Goal: Task Accomplishment & Management: Manage account settings

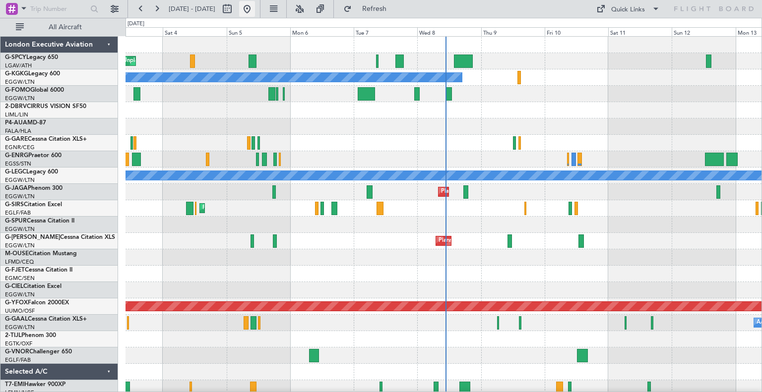
click at [255, 10] on button at bounding box center [247, 9] width 16 height 16
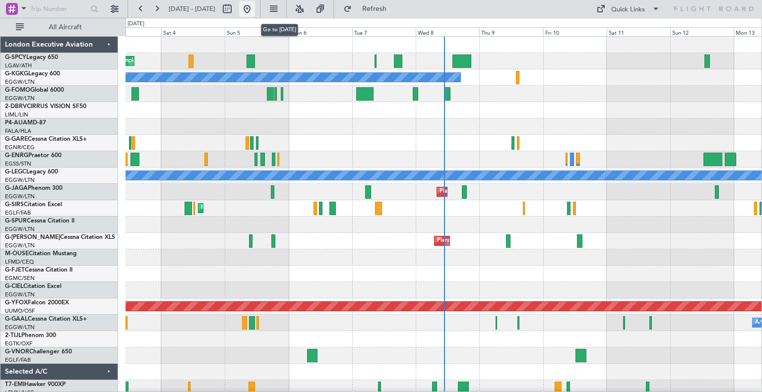
click at [255, 5] on button at bounding box center [247, 9] width 16 height 16
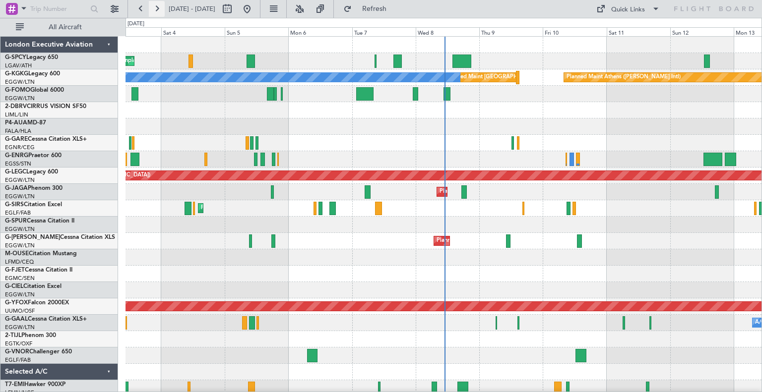
click at [152, 10] on button at bounding box center [157, 9] width 16 height 16
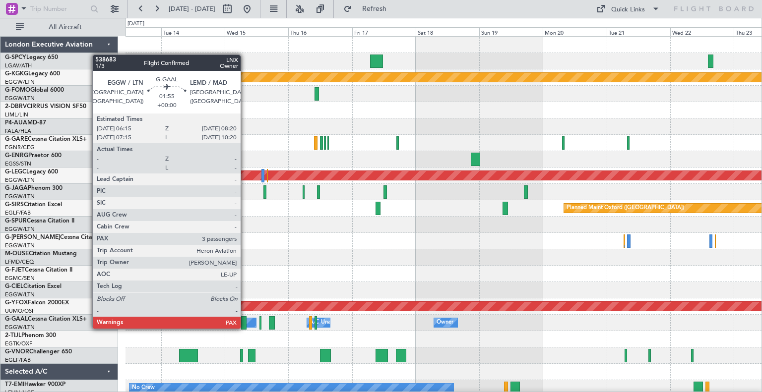
click at [245, 328] on div at bounding box center [244, 322] width 6 height 13
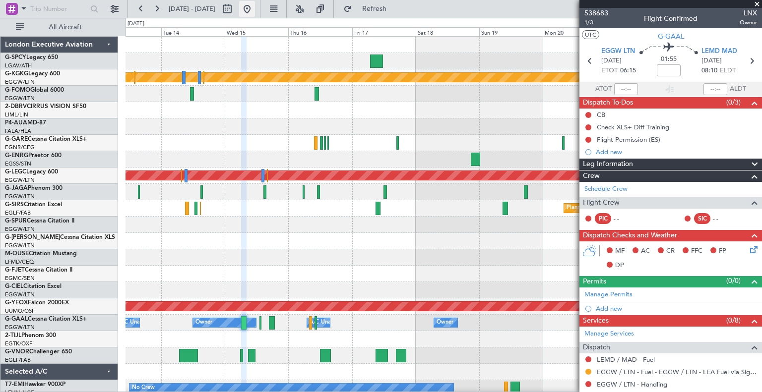
click at [255, 10] on button at bounding box center [247, 9] width 16 height 16
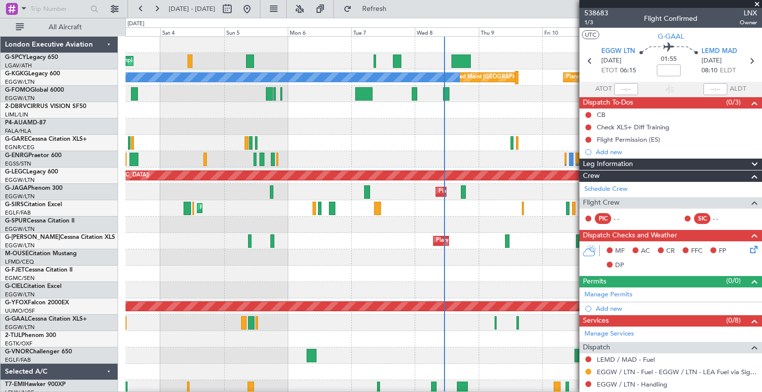
click at [757, 4] on span at bounding box center [757, 4] width 10 height 9
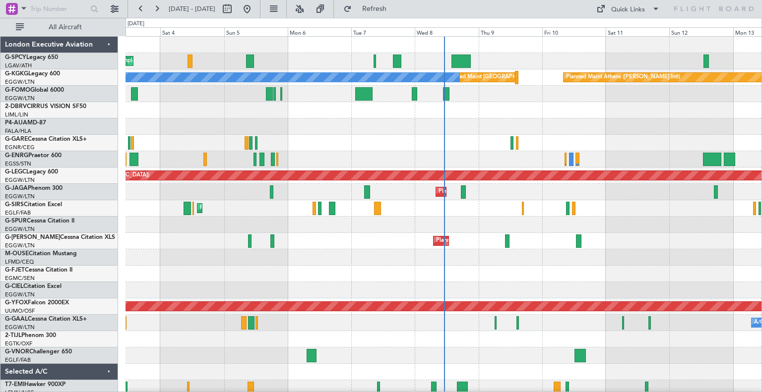
type input "0"
click at [496, 327] on div at bounding box center [495, 322] width 2 height 13
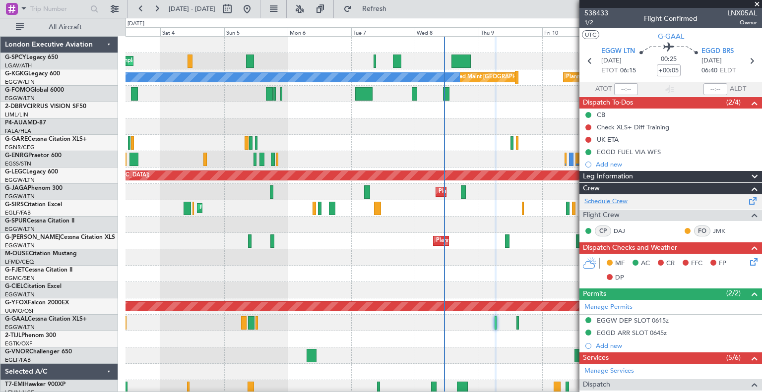
click at [617, 204] on link "Schedule Crew" at bounding box center [605, 202] width 43 height 10
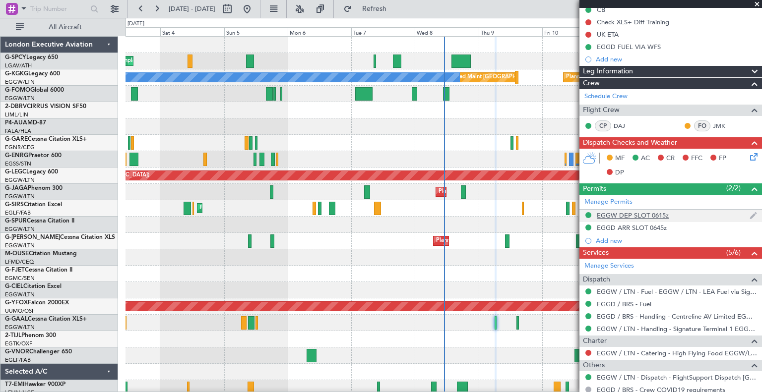
scroll to position [170, 0]
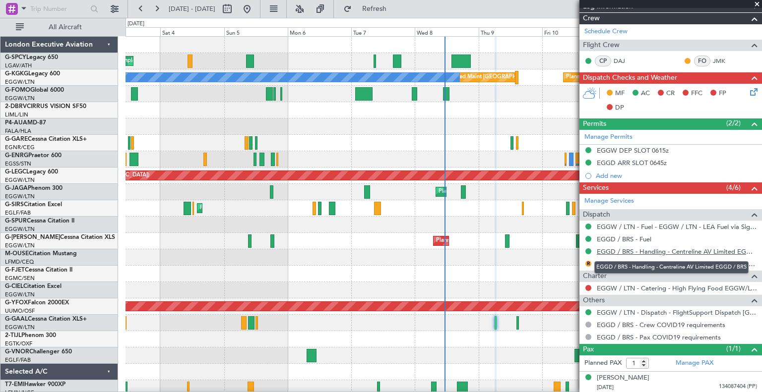
click at [679, 253] on link "EGGD / BRS - Handling - Centreline AV Limited EGGD / BRS" at bounding box center [676, 251] width 160 height 8
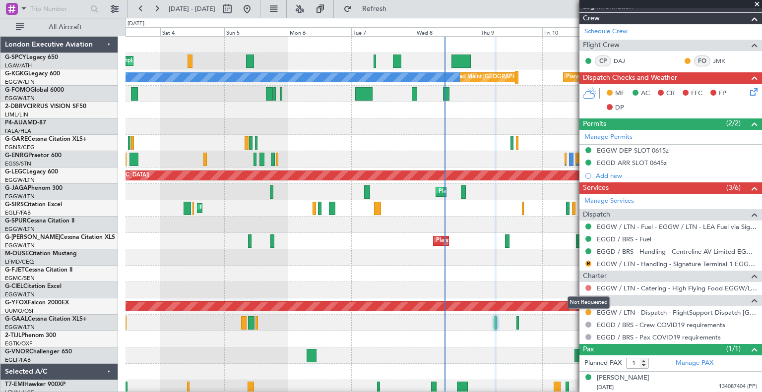
click at [589, 286] on button at bounding box center [588, 288] width 6 height 6
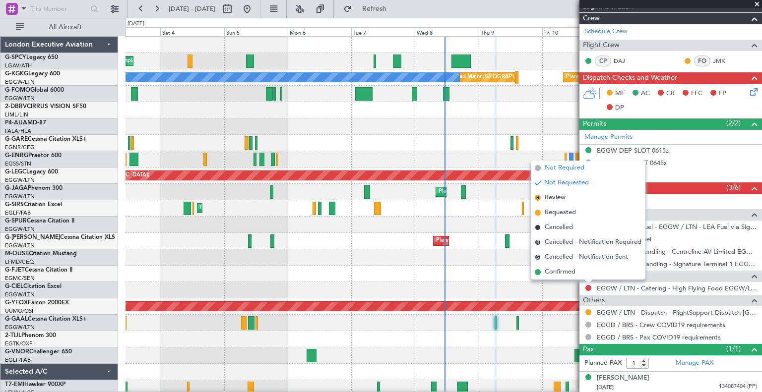
click at [547, 164] on span "Not Required" at bounding box center [564, 168] width 40 height 10
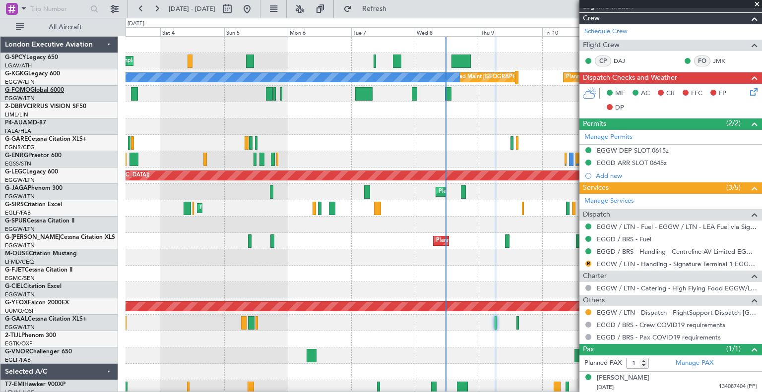
click at [36, 89] on link "G-FOMO Global 6000" at bounding box center [34, 90] width 59 height 6
click at [758, 3] on span at bounding box center [757, 4] width 10 height 9
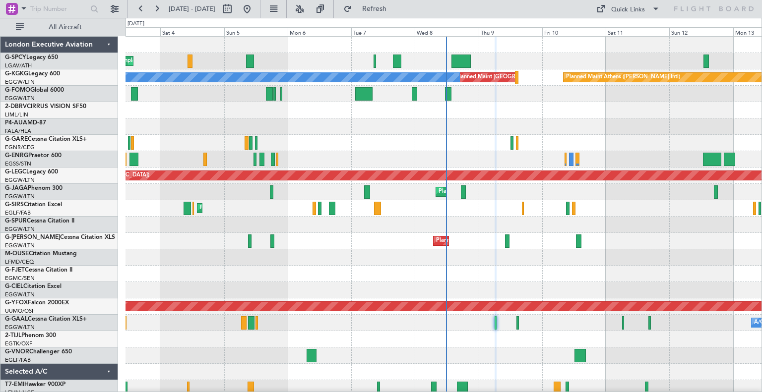
type input "0"
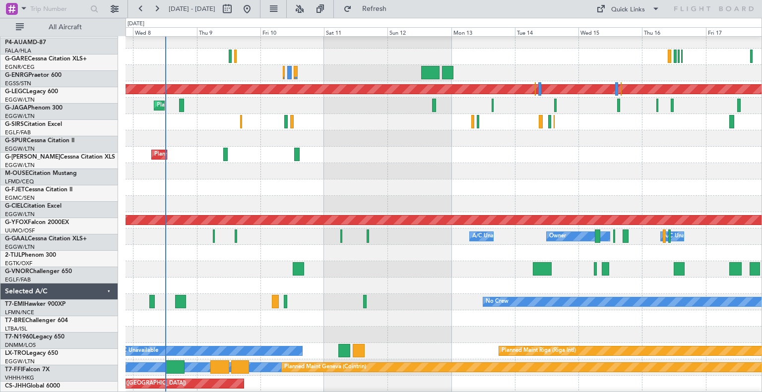
scroll to position [87, 0]
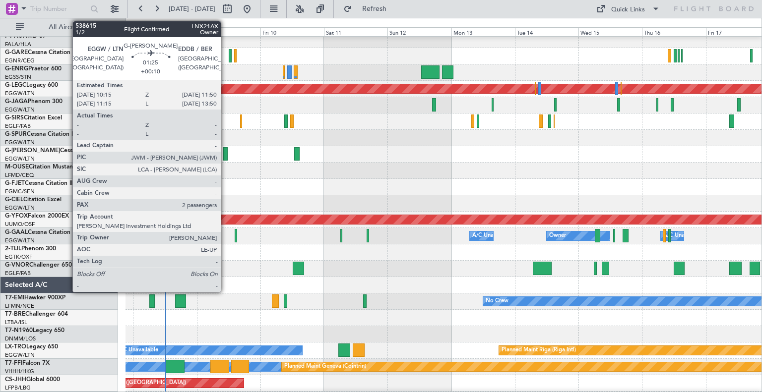
click at [225, 154] on div at bounding box center [225, 153] width 4 height 13
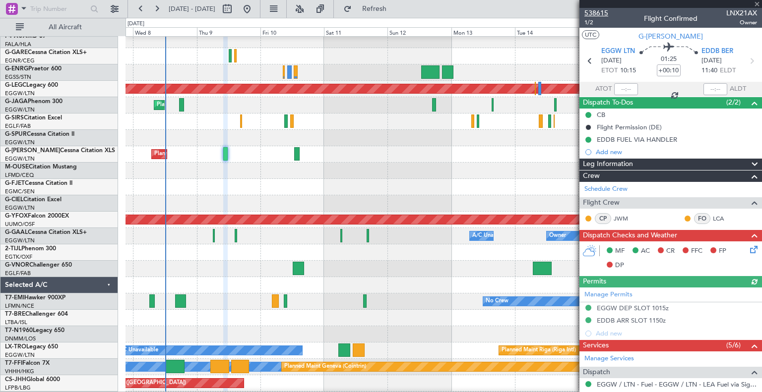
click at [603, 12] on span "538615" at bounding box center [596, 13] width 24 height 10
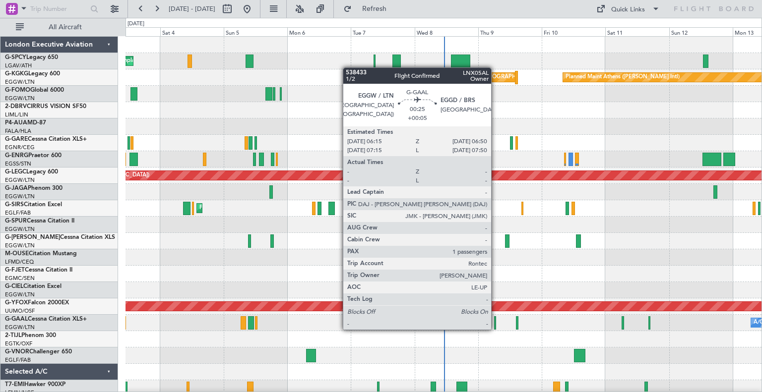
click at [495, 329] on div at bounding box center [495, 322] width 2 height 13
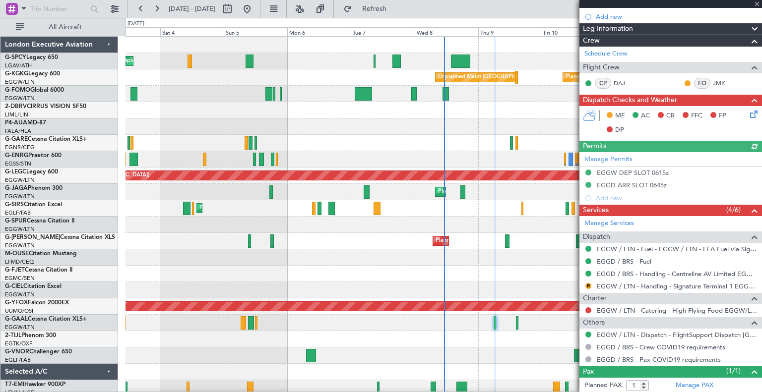
scroll to position [148, 0]
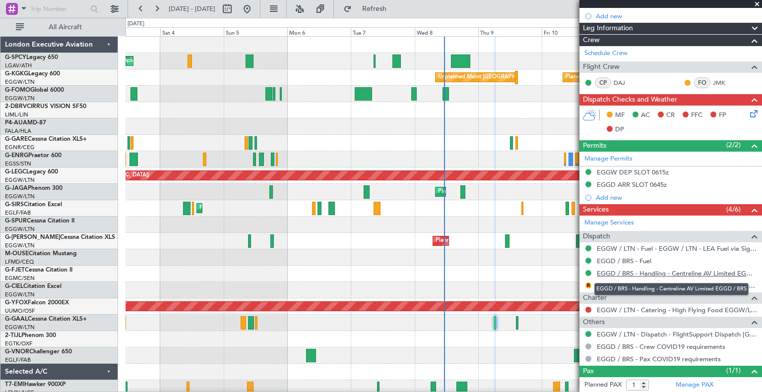
click at [669, 274] on link "EGGD / BRS - Handling - Centreline AV Limited EGGD / BRS" at bounding box center [676, 273] width 160 height 8
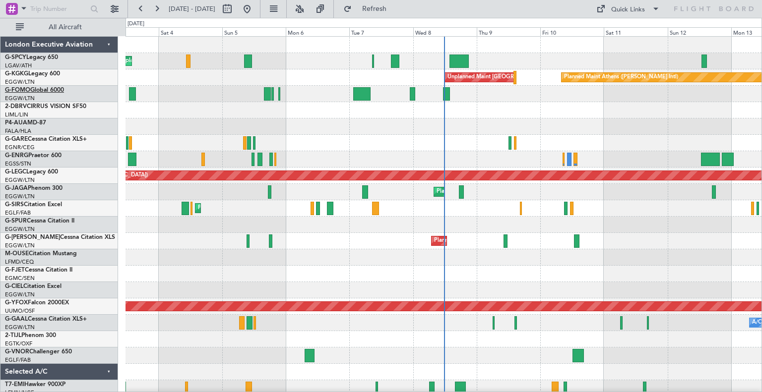
click at [53, 87] on link "G-FOMO Global 6000" at bounding box center [34, 90] width 59 height 6
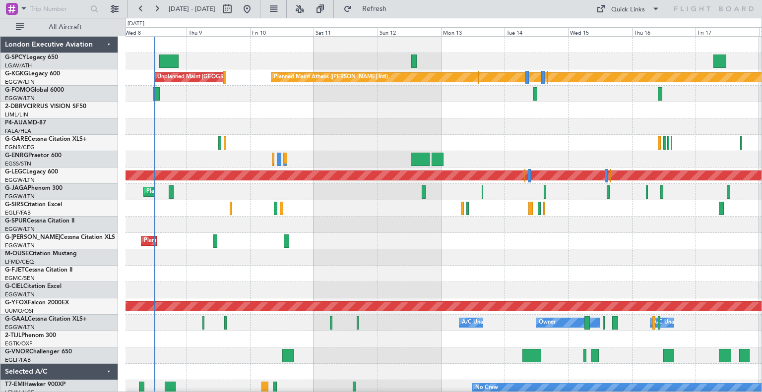
click at [326, 285] on div "Planned Maint Athens (Eleftherios Venizelos Intl) Unplanned Maint Istanbul (Ata…" at bounding box center [443, 282] width 636 height 491
click at [255, 8] on button at bounding box center [247, 9] width 16 height 16
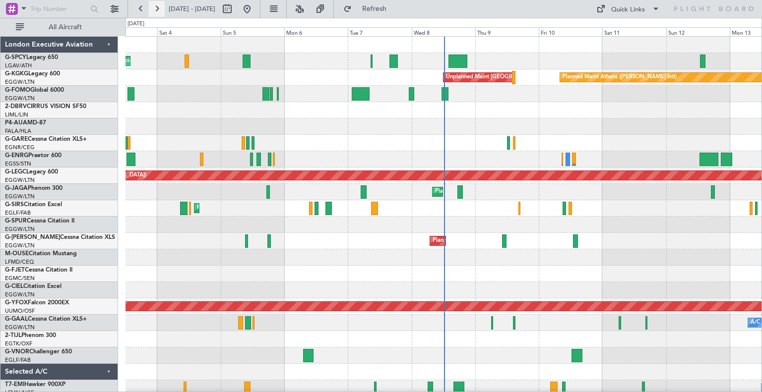
click at [156, 9] on button at bounding box center [157, 9] width 16 height 16
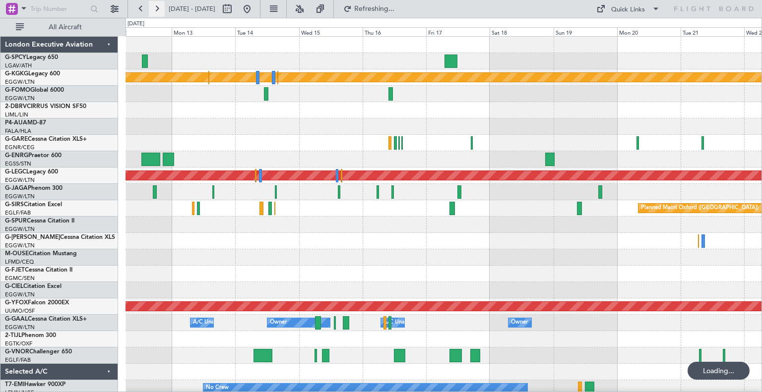
click at [156, 9] on button at bounding box center [157, 9] width 16 height 16
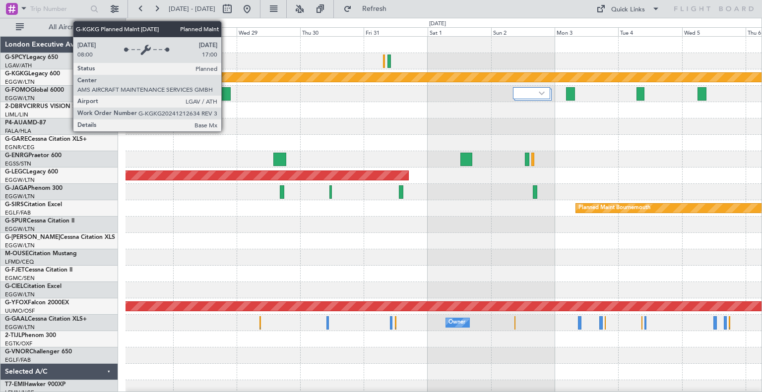
click at [262, 138] on div "Planned Maint Athens (Eleftherios Venizelos Intl) Planned Maint London (Stanste…" at bounding box center [443, 266] width 636 height 458
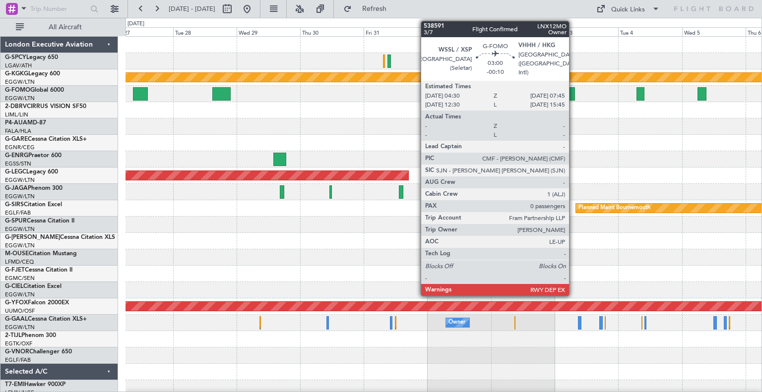
click at [573, 97] on div at bounding box center [570, 93] width 9 height 13
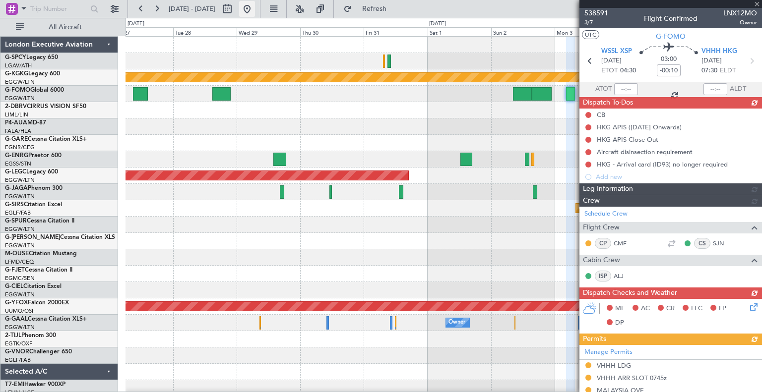
click at [255, 12] on button at bounding box center [247, 9] width 16 height 16
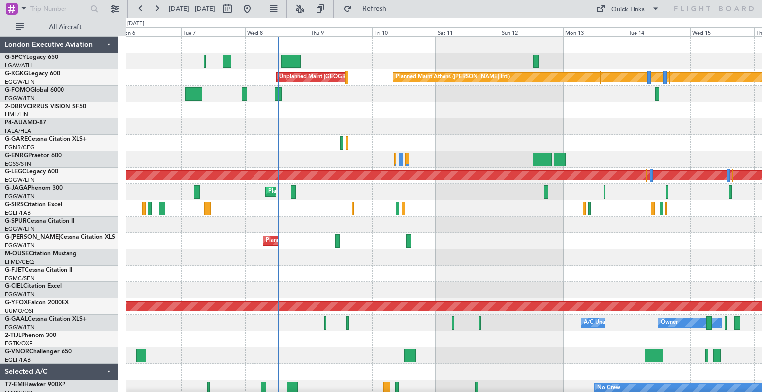
click at [369, 237] on div "Planned Maint Athens (Eleftherios Venizelos Intl) Unplanned Maint Istanbul (Ata…" at bounding box center [443, 282] width 636 height 491
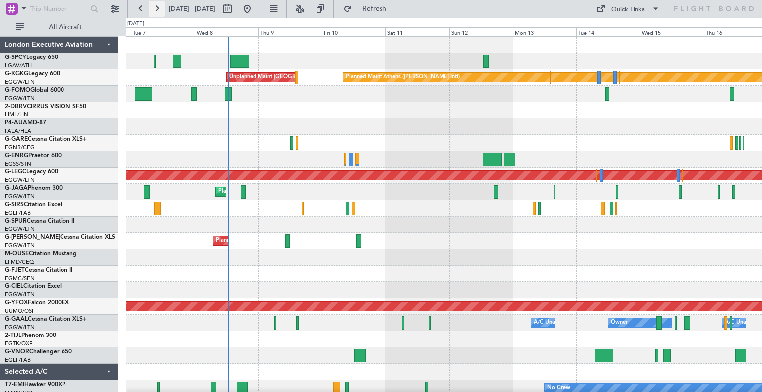
click at [159, 9] on button at bounding box center [157, 9] width 16 height 16
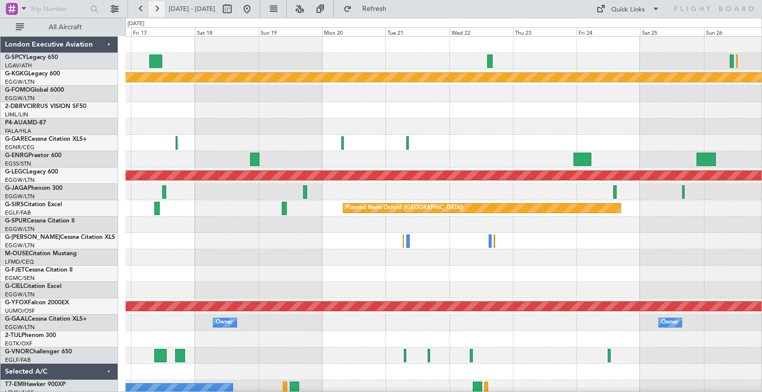
click at [159, 9] on button at bounding box center [157, 9] width 16 height 16
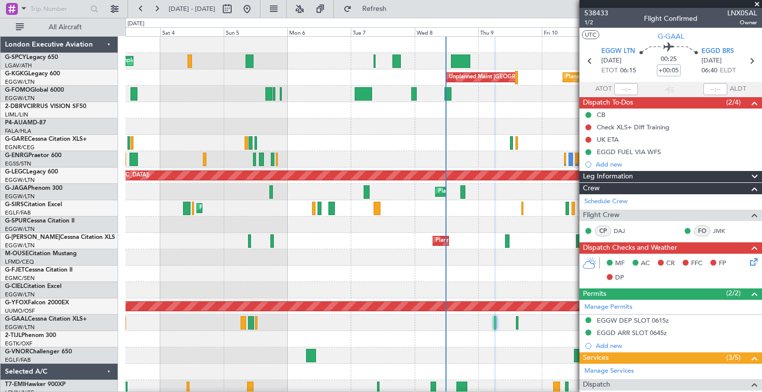
scroll to position [148, 0]
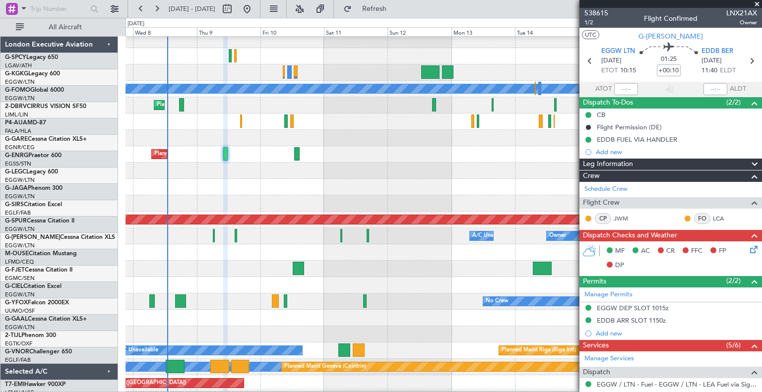
scroll to position [87, 0]
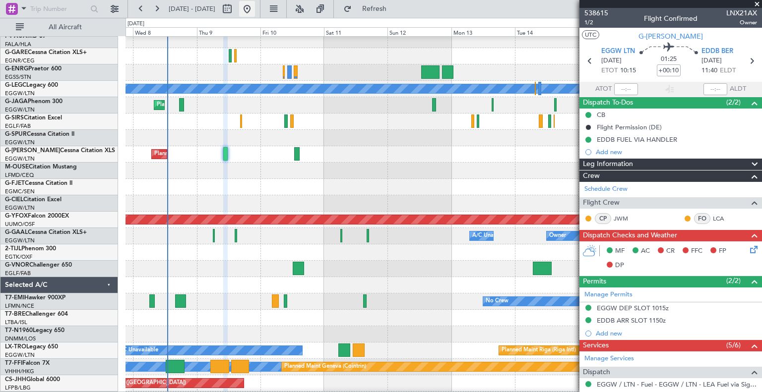
click at [255, 8] on button at bounding box center [247, 9] width 16 height 16
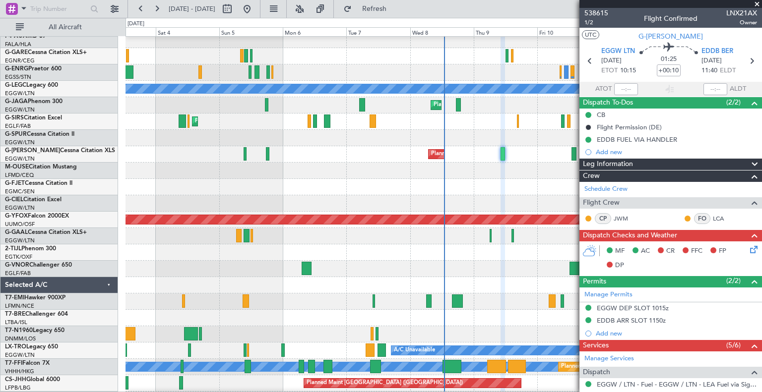
click at [759, 1] on span at bounding box center [757, 4] width 10 height 9
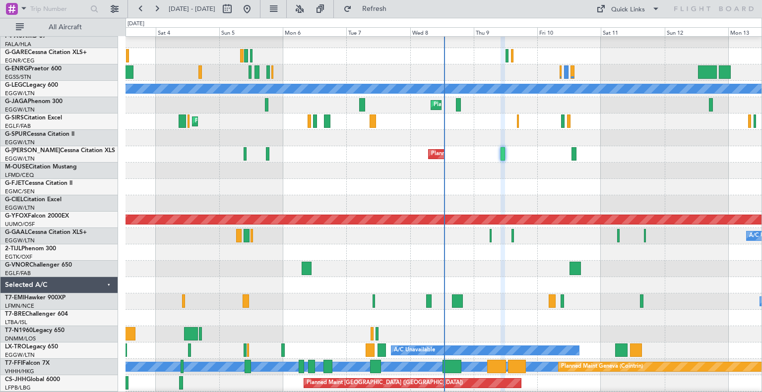
type input "0"
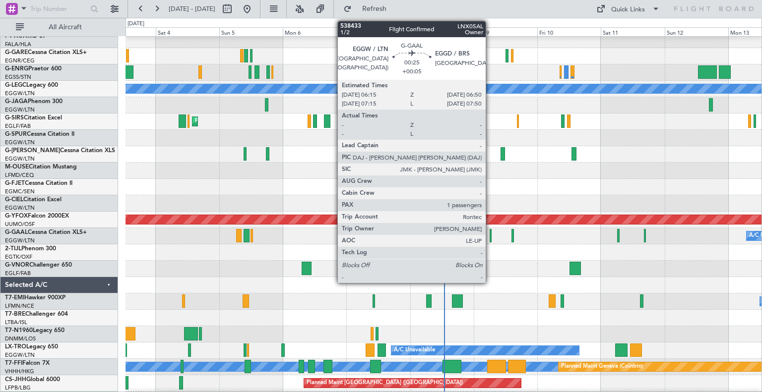
click at [490, 240] on div at bounding box center [490, 235] width 2 height 13
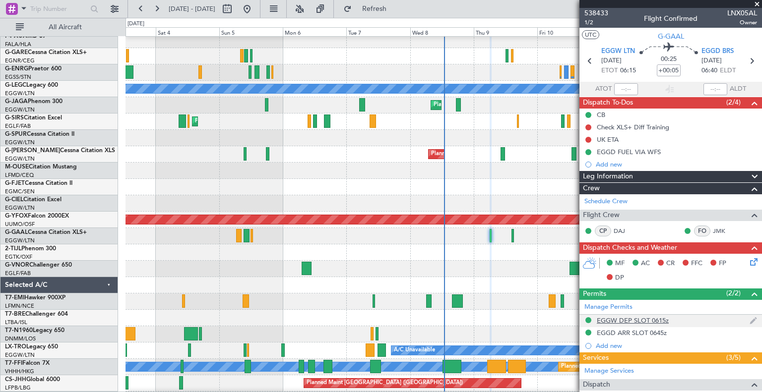
scroll to position [170, 0]
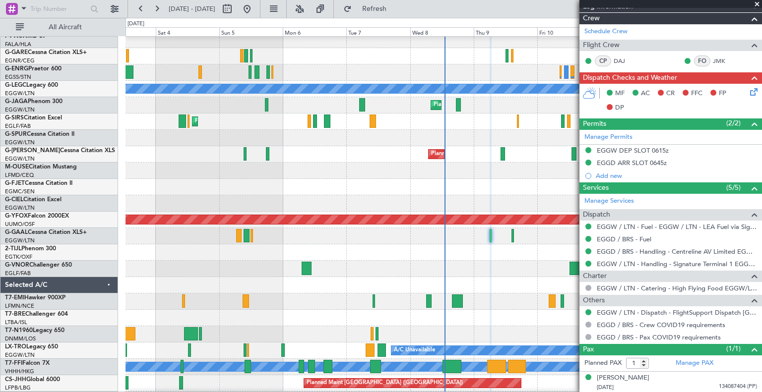
click at [756, 4] on span at bounding box center [757, 4] width 10 height 9
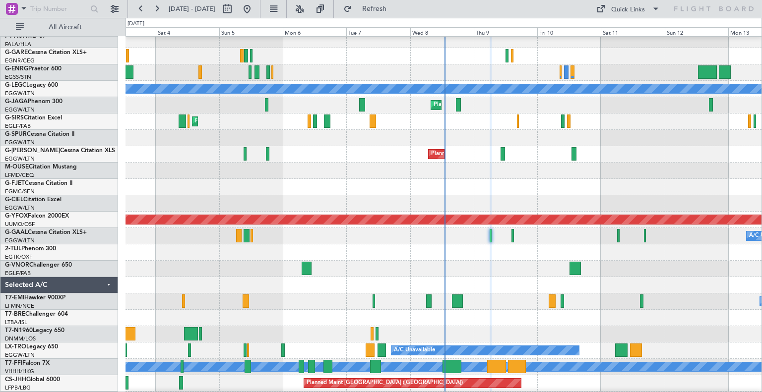
type input "0"
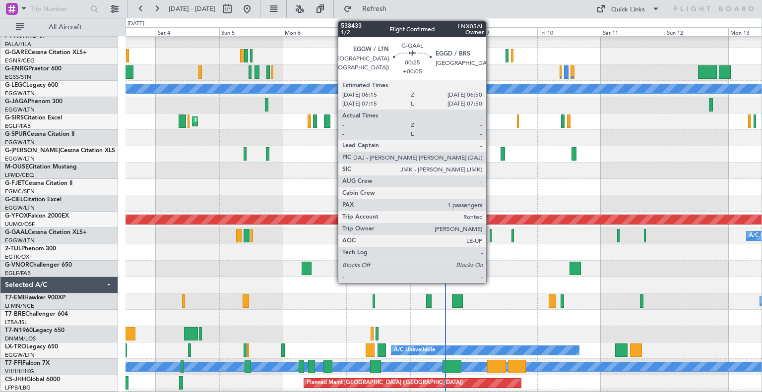
click at [490, 241] on div at bounding box center [490, 235] width 2 height 13
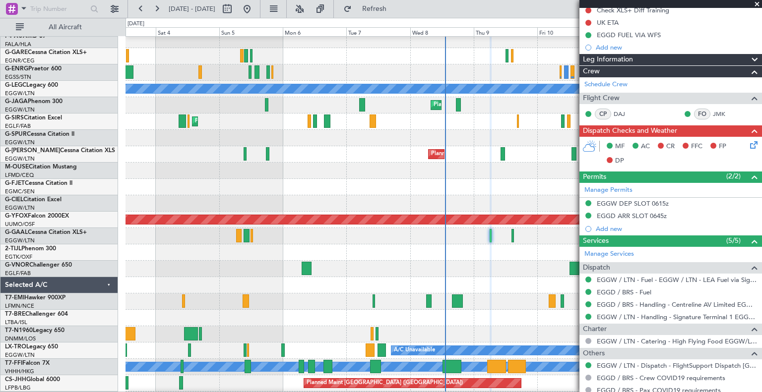
scroll to position [119, 0]
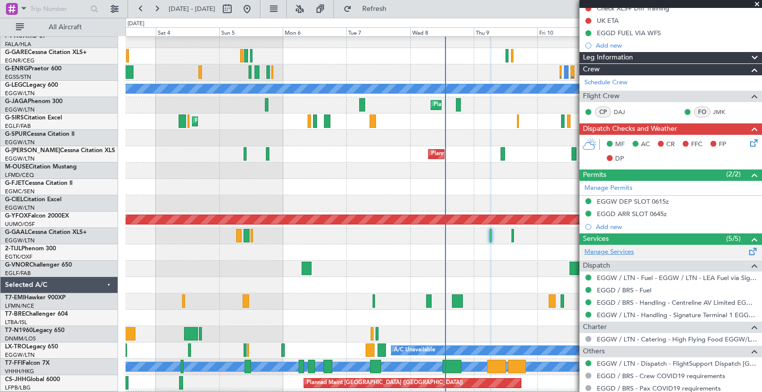
click at [625, 249] on link "Manage Services" at bounding box center [609, 252] width 50 height 10
click at [395, 10] on span "Refresh" at bounding box center [375, 8] width 42 height 7
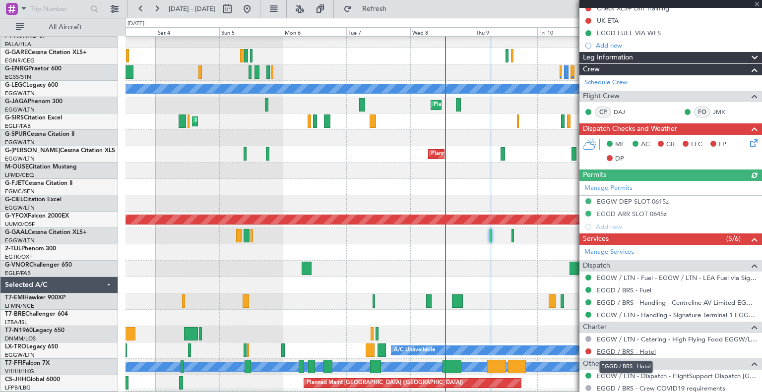
click at [631, 349] on link "EGGD / BRS - Hotel" at bounding box center [625, 352] width 59 height 8
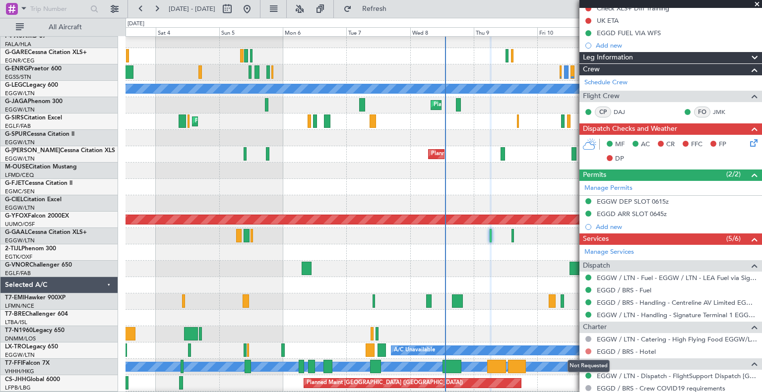
click at [589, 350] on button at bounding box center [588, 352] width 6 height 6
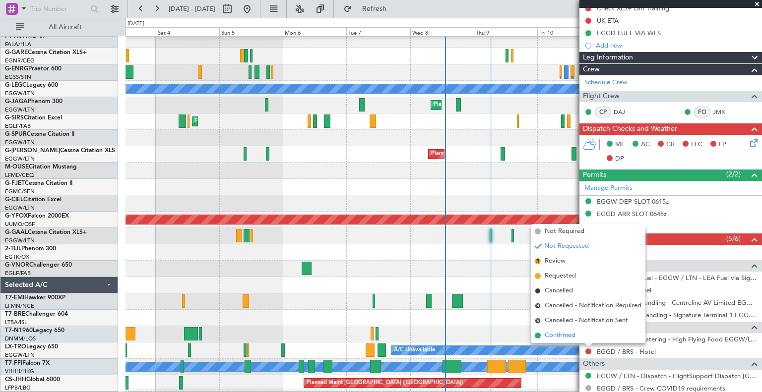
click at [562, 335] on span "Confirmed" at bounding box center [559, 336] width 31 height 10
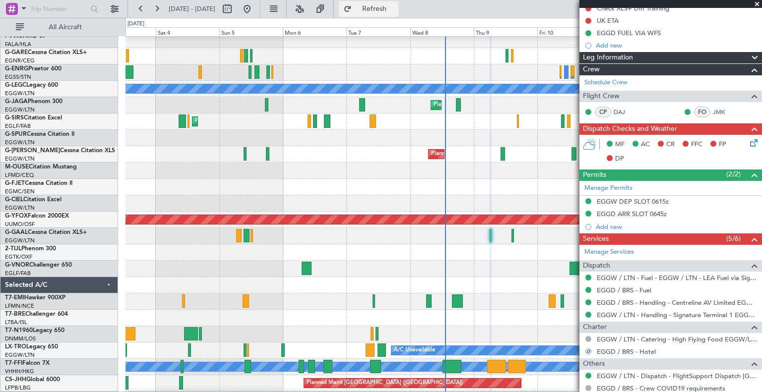
click at [395, 5] on span "Refresh" at bounding box center [375, 8] width 42 height 7
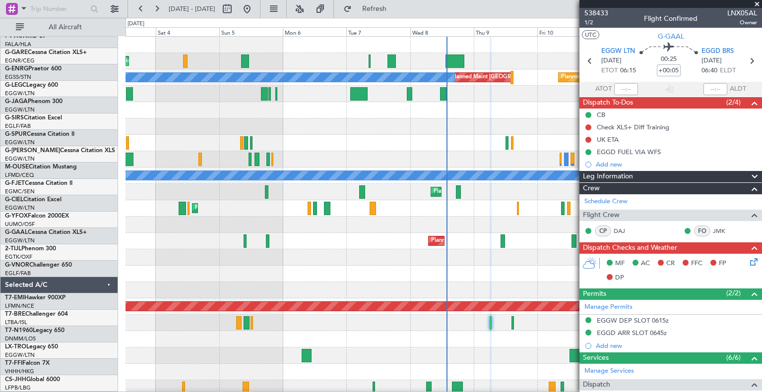
scroll to position [0, 0]
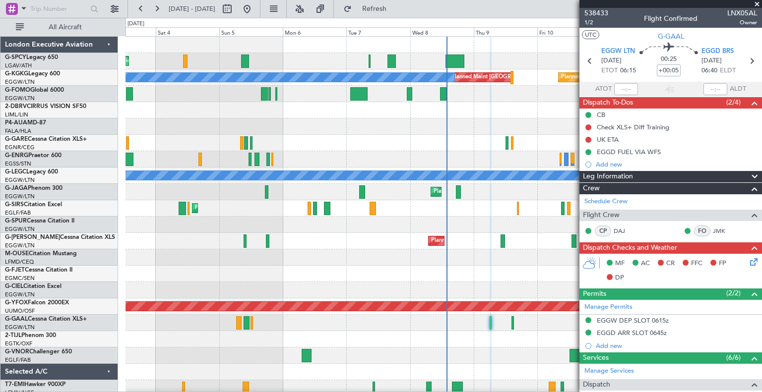
click at [756, 3] on span at bounding box center [757, 4] width 10 height 9
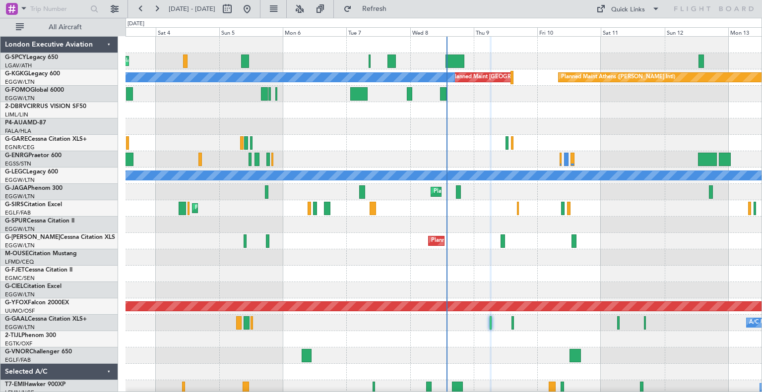
type input "0"
click at [255, 9] on button at bounding box center [247, 9] width 16 height 16
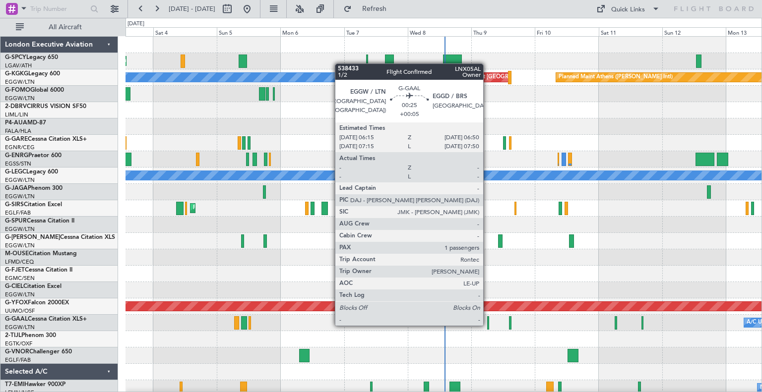
click at [487, 325] on div at bounding box center [488, 322] width 2 height 13
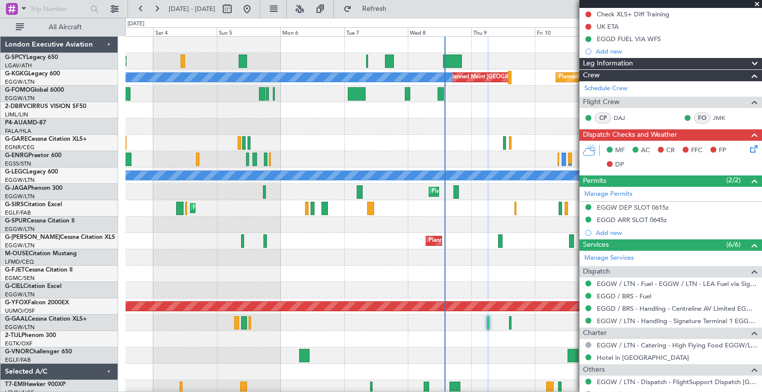
scroll to position [129, 0]
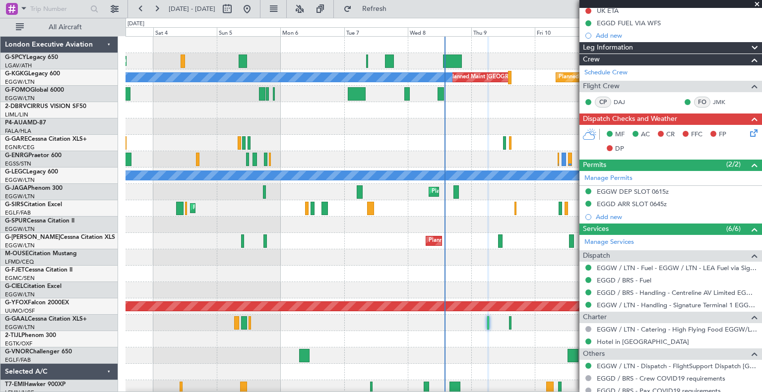
click at [758, 1] on span at bounding box center [757, 4] width 10 height 9
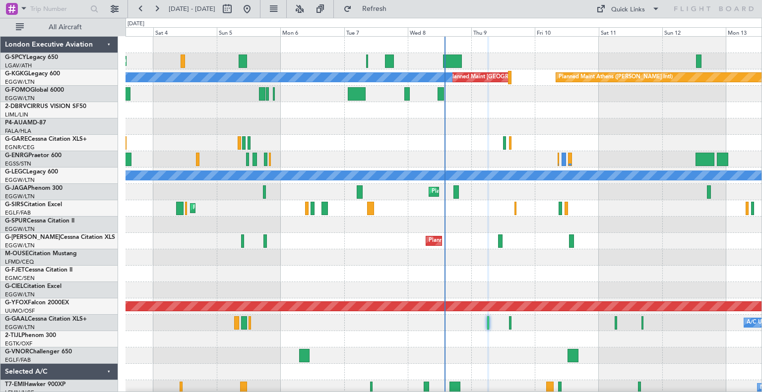
type input "0"
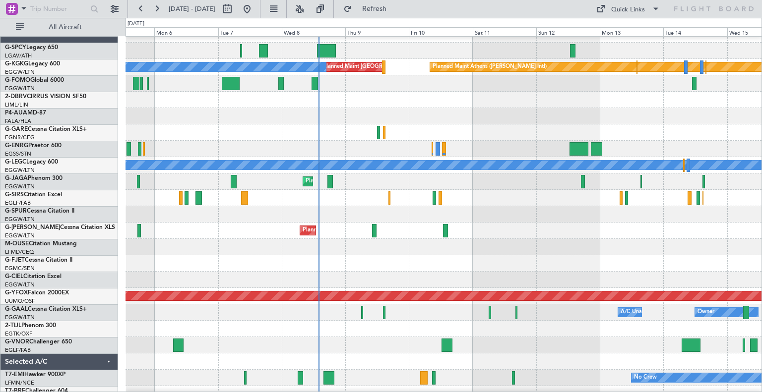
click at [401, 116] on div at bounding box center [443, 116] width 636 height 16
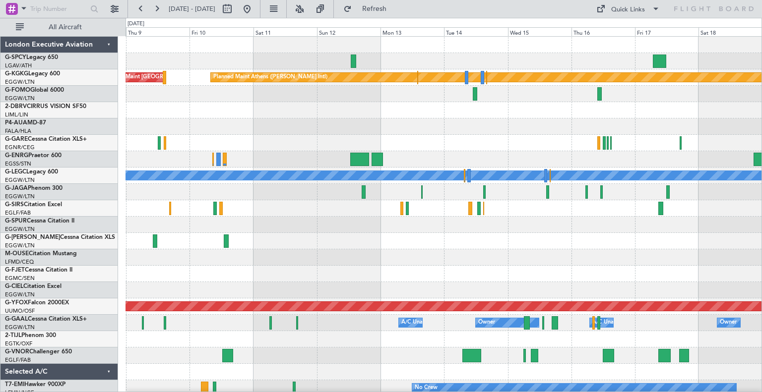
click at [301, 118] on div "Planned Maint Athens (Eleftherios Venizelos Intl) Unplanned Maint Istanbul (Ata…" at bounding box center [443, 282] width 636 height 491
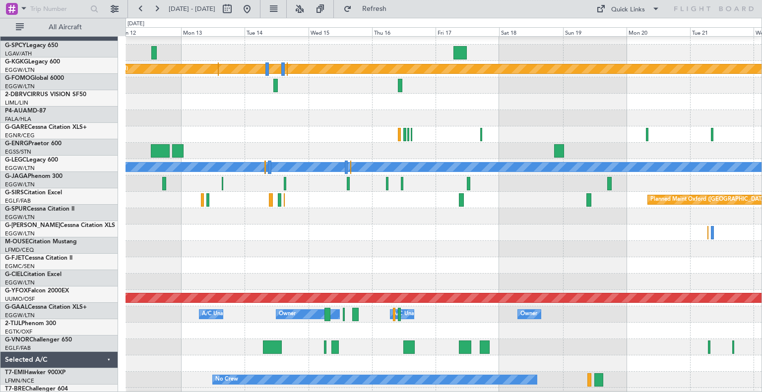
scroll to position [8, 0]
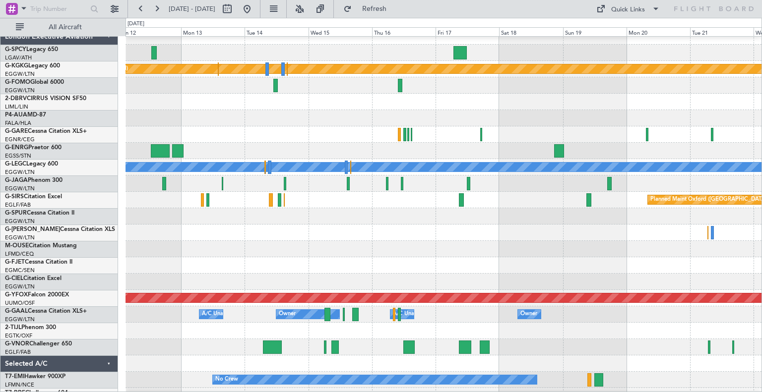
click at [289, 123] on div at bounding box center [443, 118] width 636 height 16
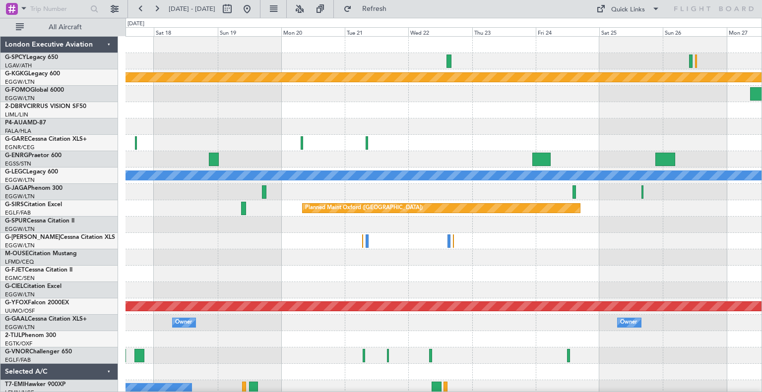
scroll to position [0, 0]
click at [346, 123] on div "Planned Maint Athens (Eleftherios Venizelos Intl) Planned Maint London (Stanste…" at bounding box center [443, 266] width 636 height 458
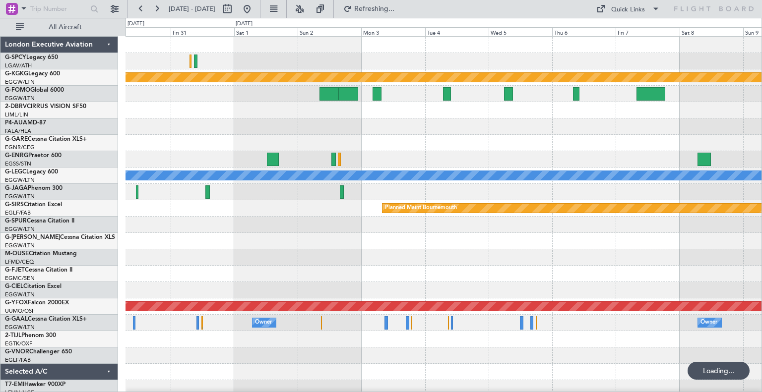
scroll to position [2, 0]
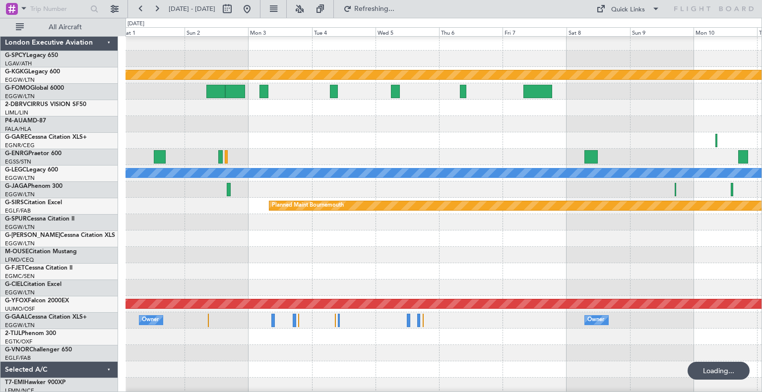
click at [256, 120] on div at bounding box center [443, 124] width 636 height 16
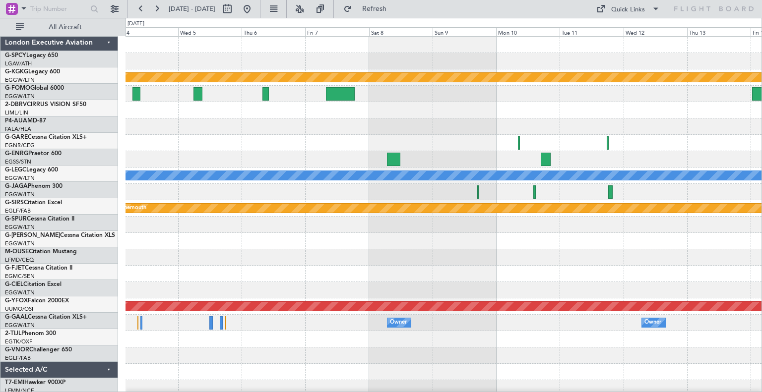
scroll to position [0, 0]
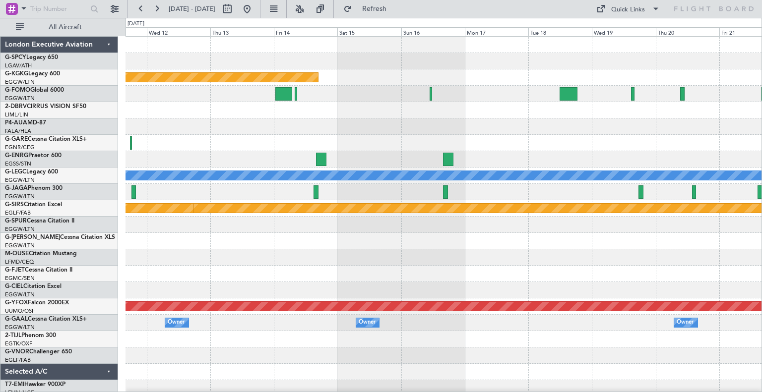
click at [305, 122] on div at bounding box center [443, 127] width 636 height 16
click at [255, 9] on button at bounding box center [247, 9] width 16 height 16
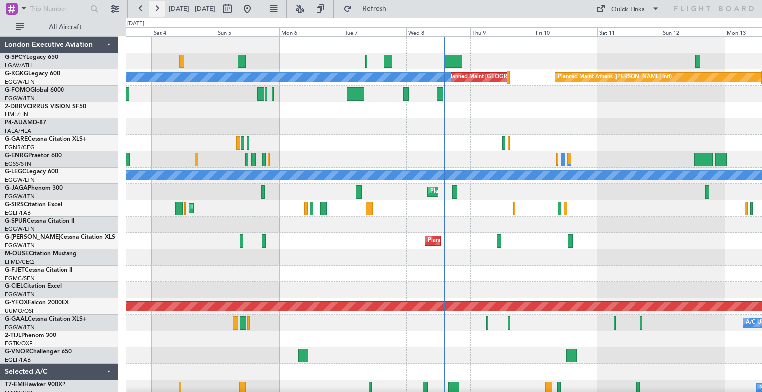
click at [160, 1] on button at bounding box center [157, 9] width 16 height 16
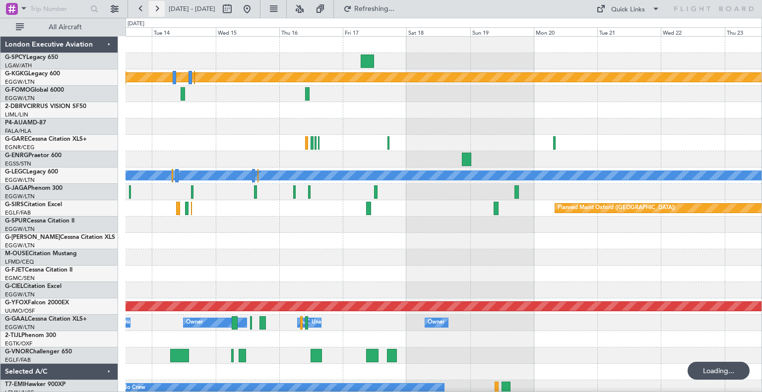
click at [160, 1] on button at bounding box center [157, 9] width 16 height 16
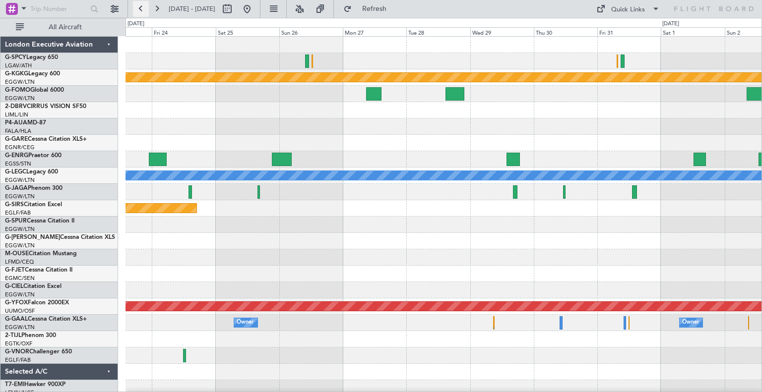
click at [144, 9] on button at bounding box center [141, 9] width 16 height 16
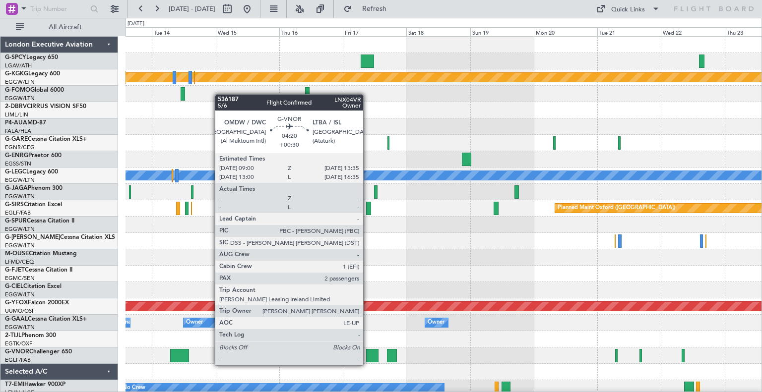
click at [367, 356] on div at bounding box center [372, 355] width 12 height 13
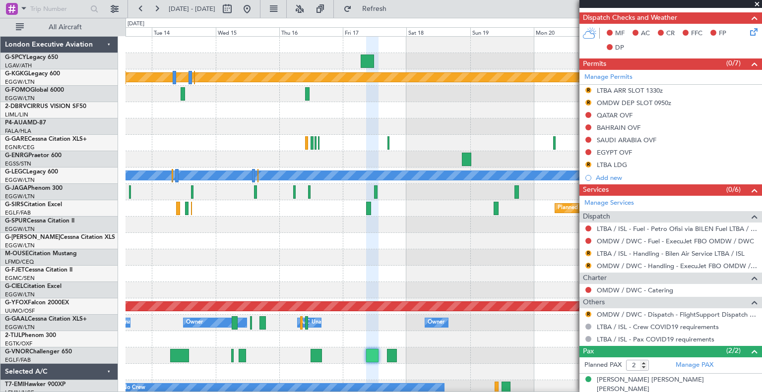
scroll to position [236, 0]
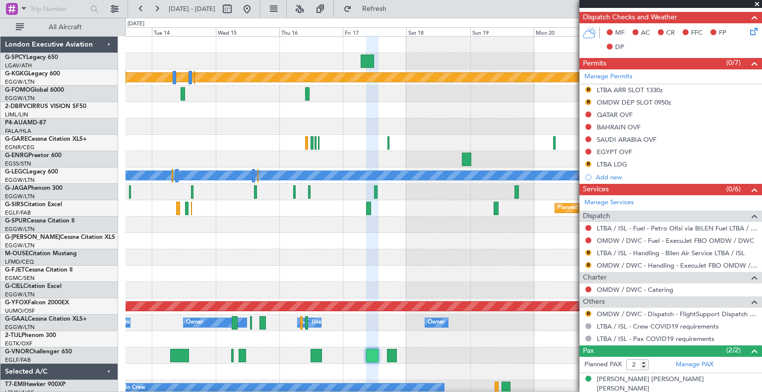
click at [755, 3] on span at bounding box center [757, 4] width 10 height 9
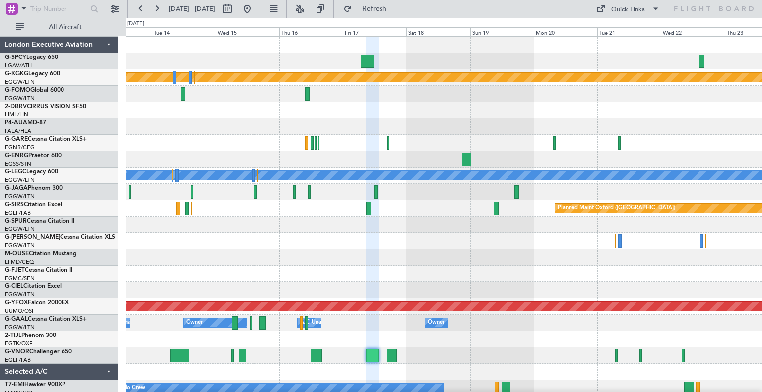
type input "0"
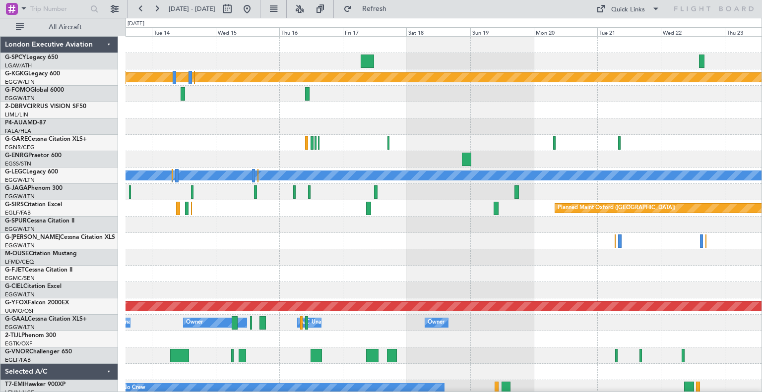
scroll to position [0, 0]
click at [255, 11] on button at bounding box center [247, 9] width 16 height 16
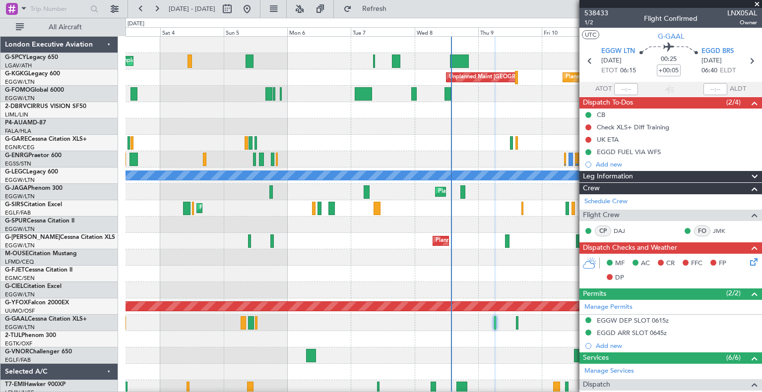
scroll to position [148, 0]
